Goal: Information Seeking & Learning: Learn about a topic

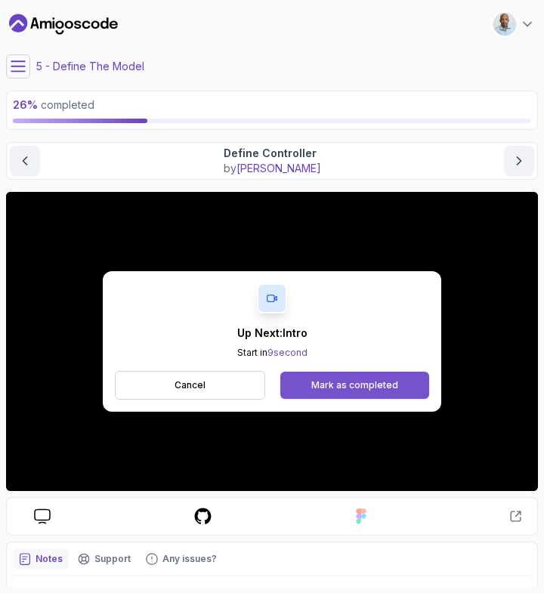
click at [352, 383] on div "Mark as completed" at bounding box center [354, 385] width 87 height 12
click at [354, 382] on div "Mark as completed" at bounding box center [354, 385] width 87 height 12
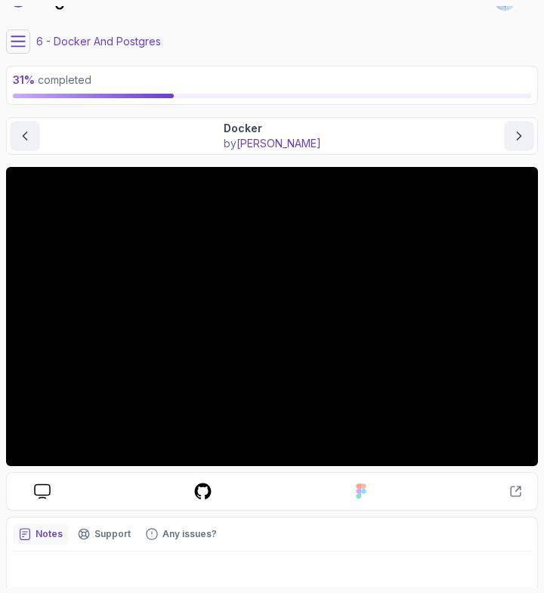
scroll to position [29, 0]
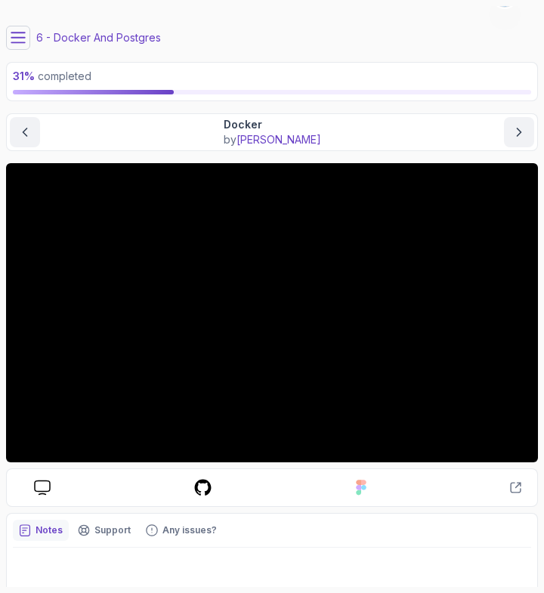
click at [26, 39] on button at bounding box center [18, 38] width 24 height 24
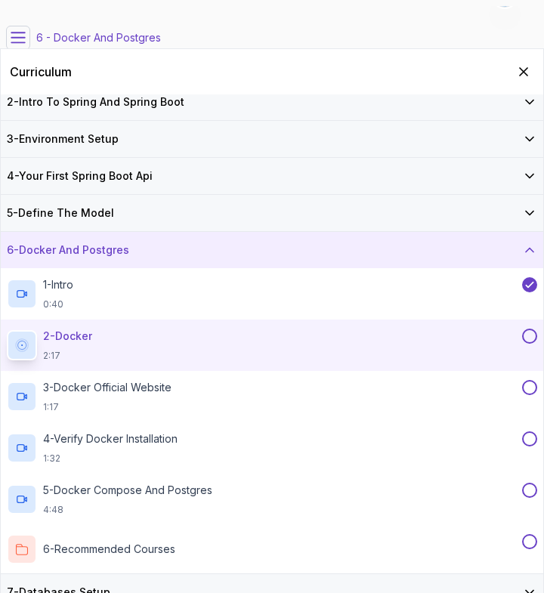
scroll to position [53, 0]
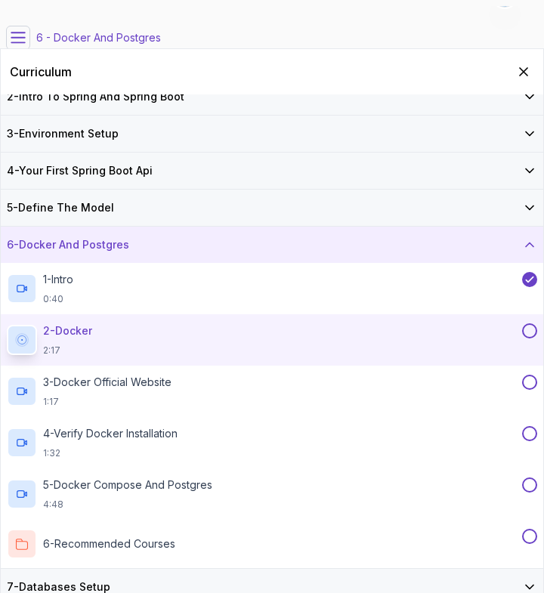
click at [529, 330] on button at bounding box center [529, 330] width 15 height 15
click at [531, 388] on button at bounding box center [529, 382] width 15 height 15
click at [534, 434] on button at bounding box center [529, 433] width 15 height 15
click at [48, 501] on p "4:48" at bounding box center [127, 505] width 169 height 12
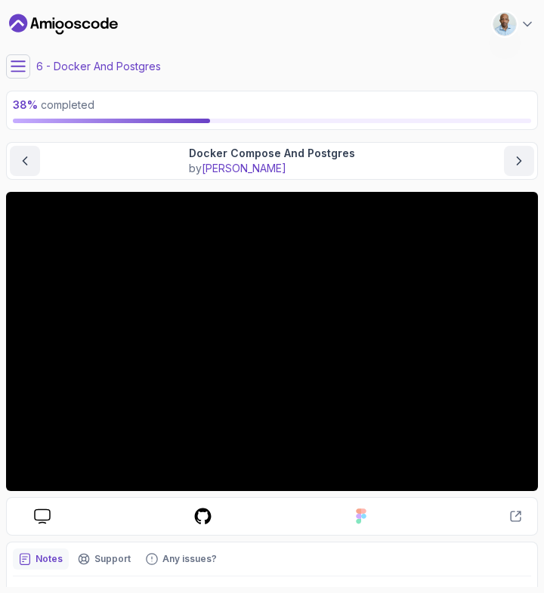
click at [16, 68] on icon at bounding box center [18, 66] width 15 height 15
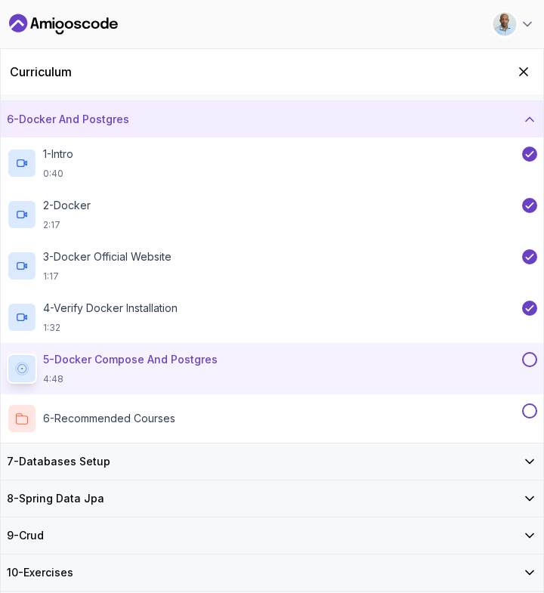
scroll to position [203, 0]
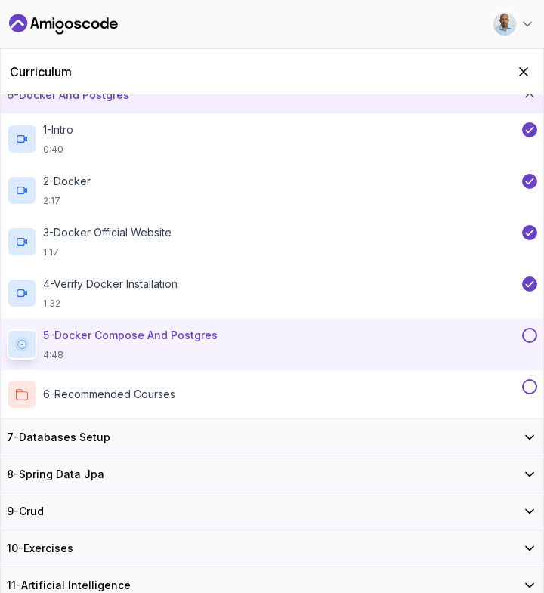
click at [118, 435] on div "7 - Databases Setup" at bounding box center [272, 437] width 531 height 15
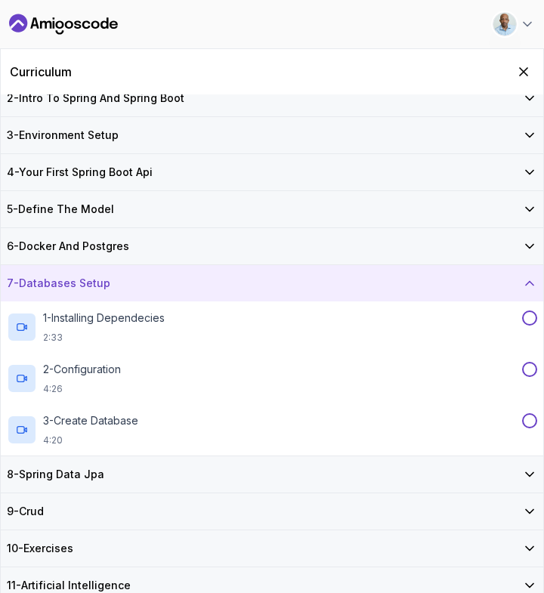
scroll to position [51, 0]
click at [107, 473] on div "8 - Spring Data Jpa" at bounding box center [272, 474] width 531 height 15
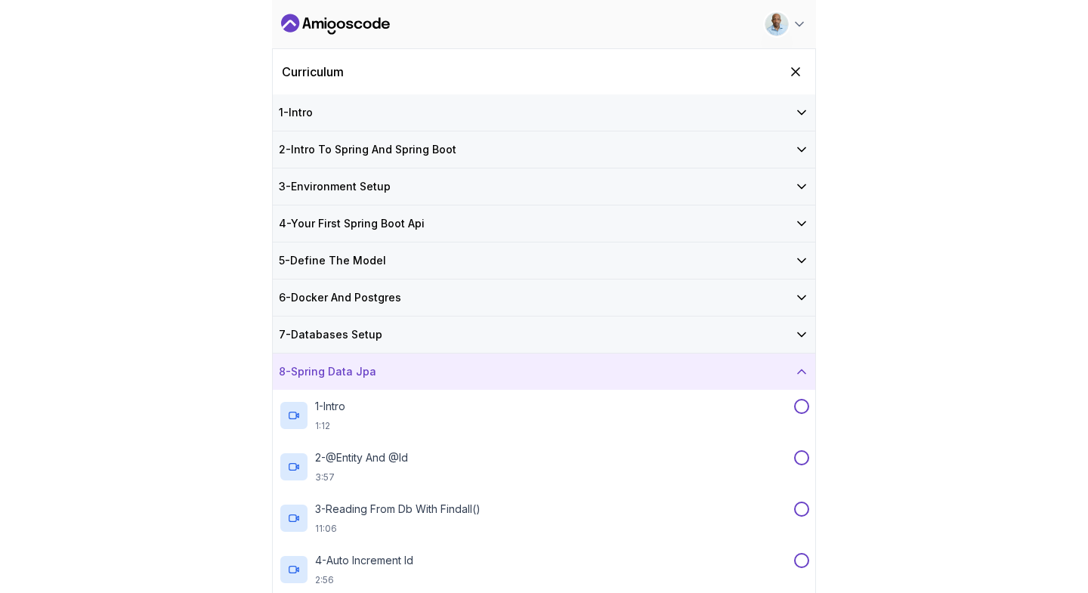
scroll to position [103, 0]
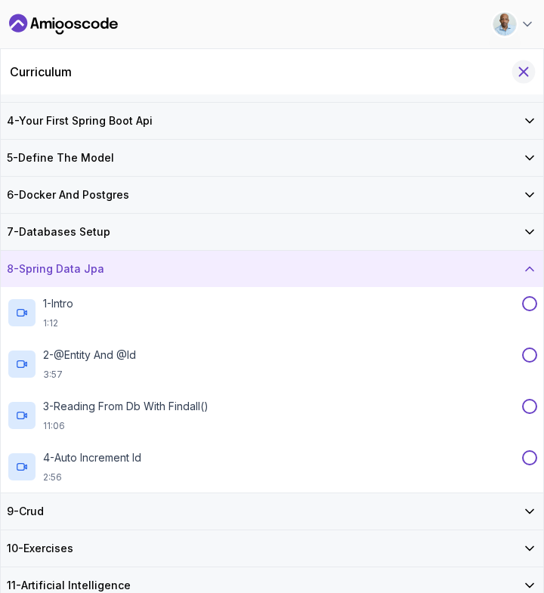
click at [522, 72] on icon "Hide Curriculum for mobile" at bounding box center [523, 71] width 17 height 17
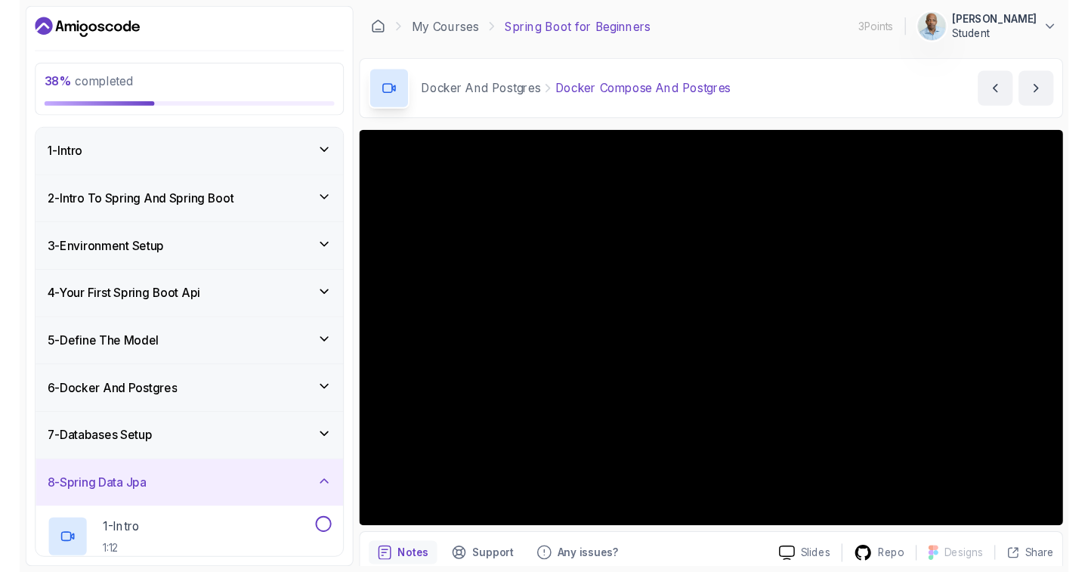
scroll to position [144, 0]
